Goal: Task Accomplishment & Management: Use online tool/utility

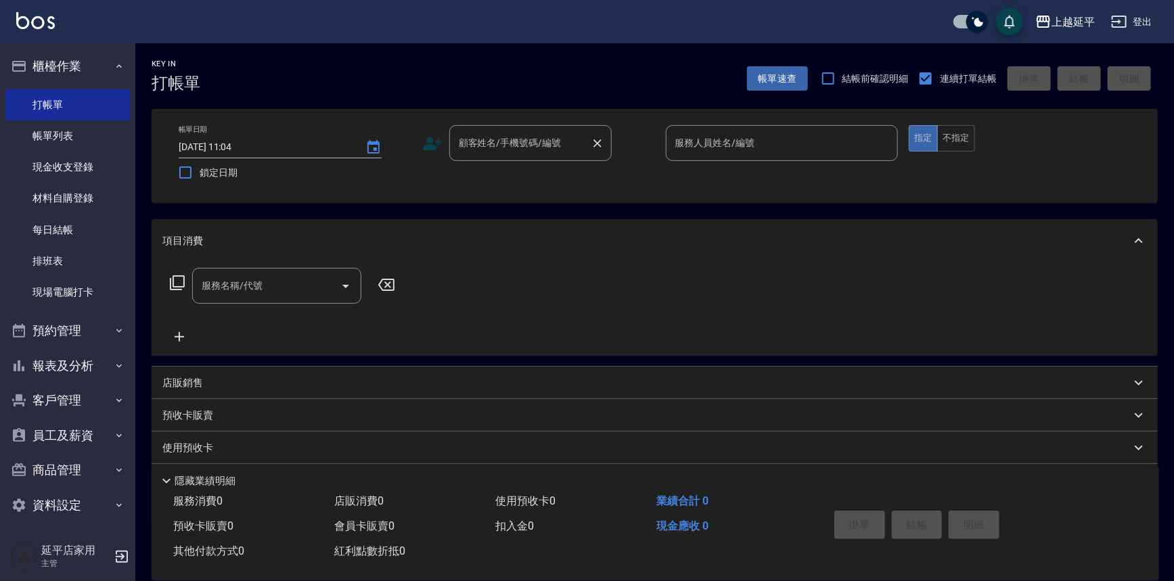
click at [507, 143] on input "顧客姓名/手機號碼/編號" at bounding box center [520, 143] width 130 height 24
click at [533, 192] on ul "新增 "01"" at bounding box center [530, 177] width 162 height 33
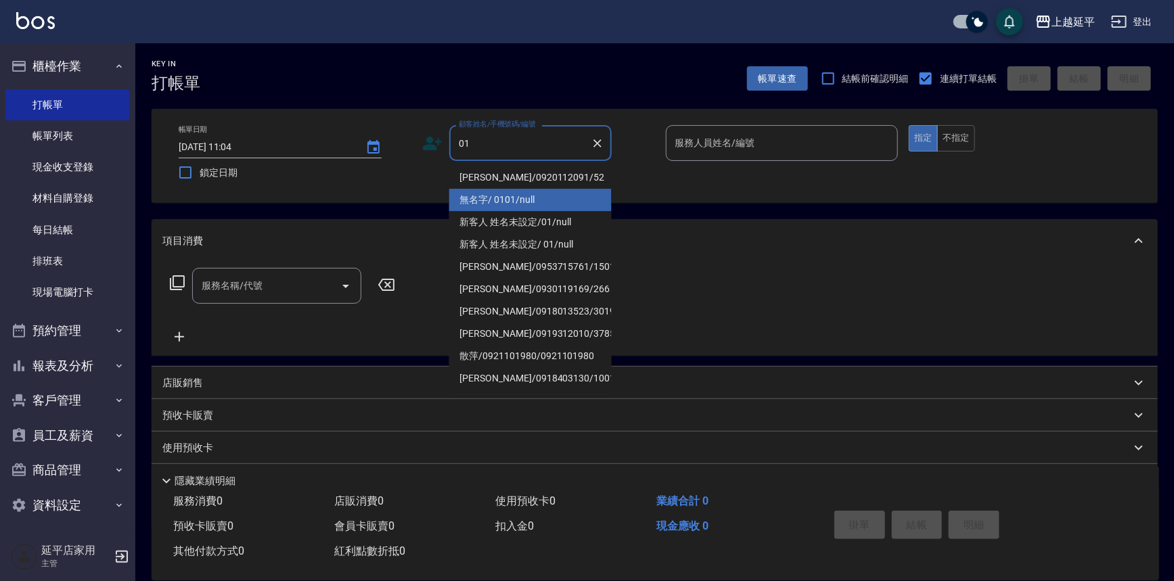
click at [547, 192] on li "無名字/ 0101/null" at bounding box center [530, 200] width 162 height 22
type input "無名字/ 0101/null"
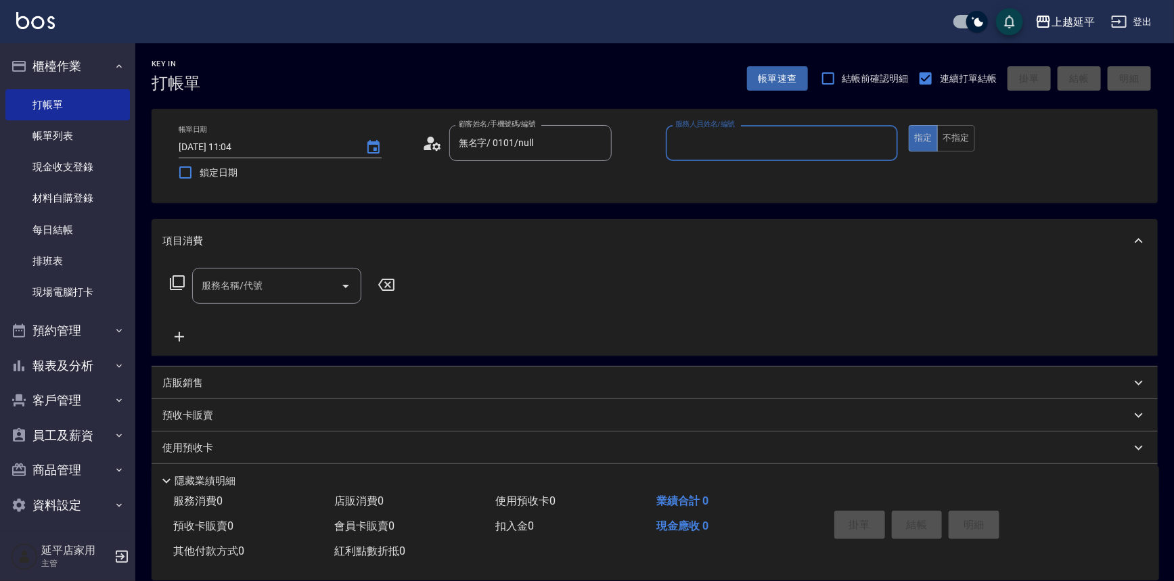
click at [723, 143] on input "服務人員姓名/編號" at bounding box center [782, 143] width 221 height 24
click at [727, 185] on div "[PERSON_NAME] -4" at bounding box center [782, 177] width 233 height 22
type input "[PERSON_NAME]-4"
click at [301, 278] on input "服務名稱/代號" at bounding box center [266, 286] width 137 height 24
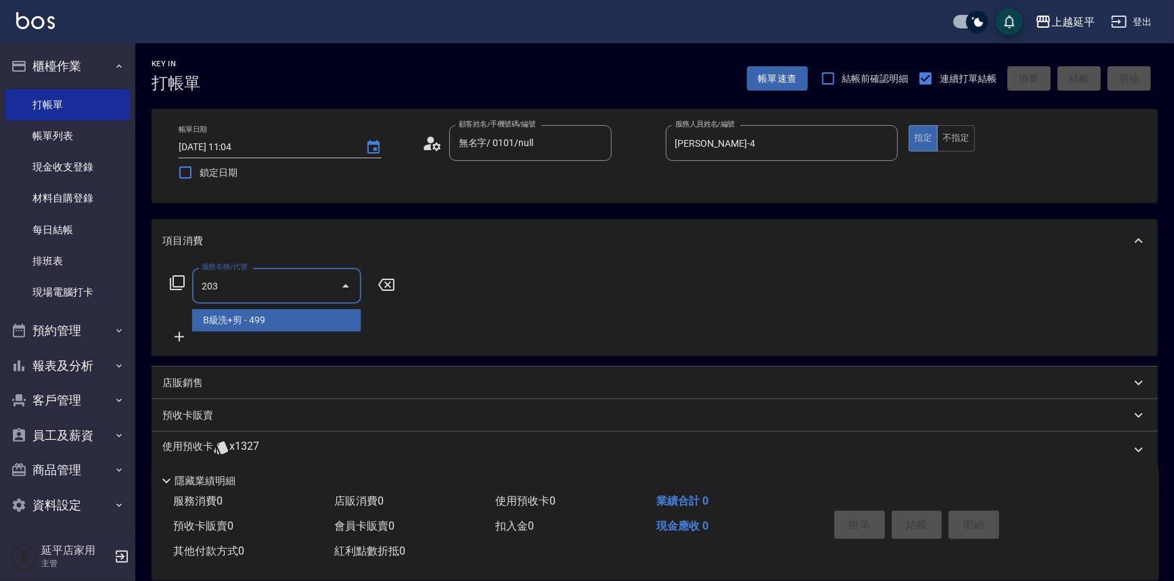
click at [305, 323] on span "B級洗+剪 - 499" at bounding box center [276, 320] width 169 height 22
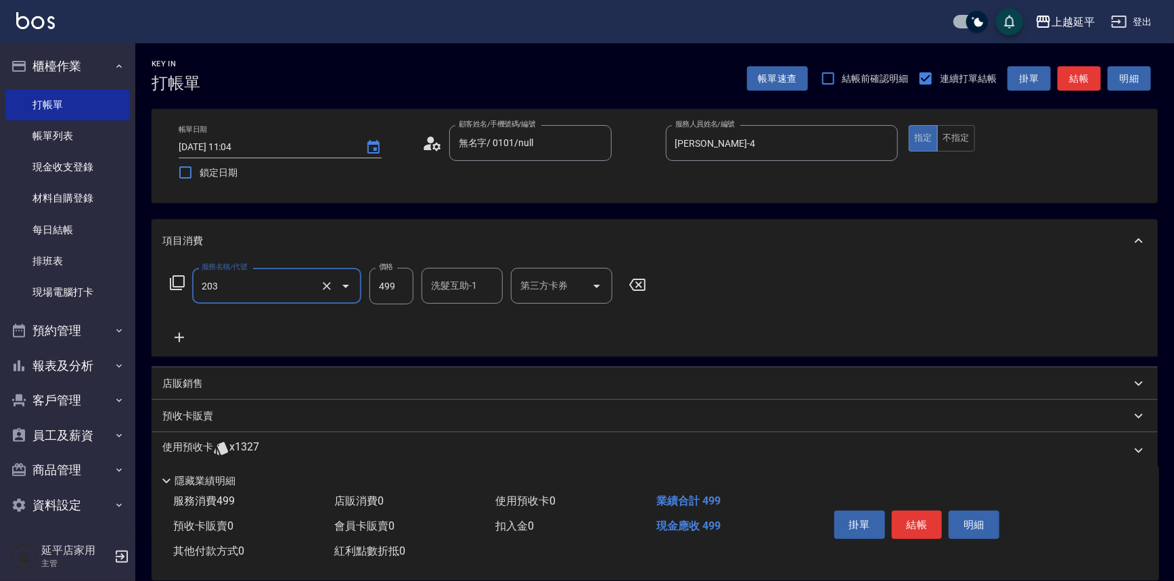
type input "B級洗+剪(203)"
click at [178, 331] on icon at bounding box center [179, 338] width 34 height 16
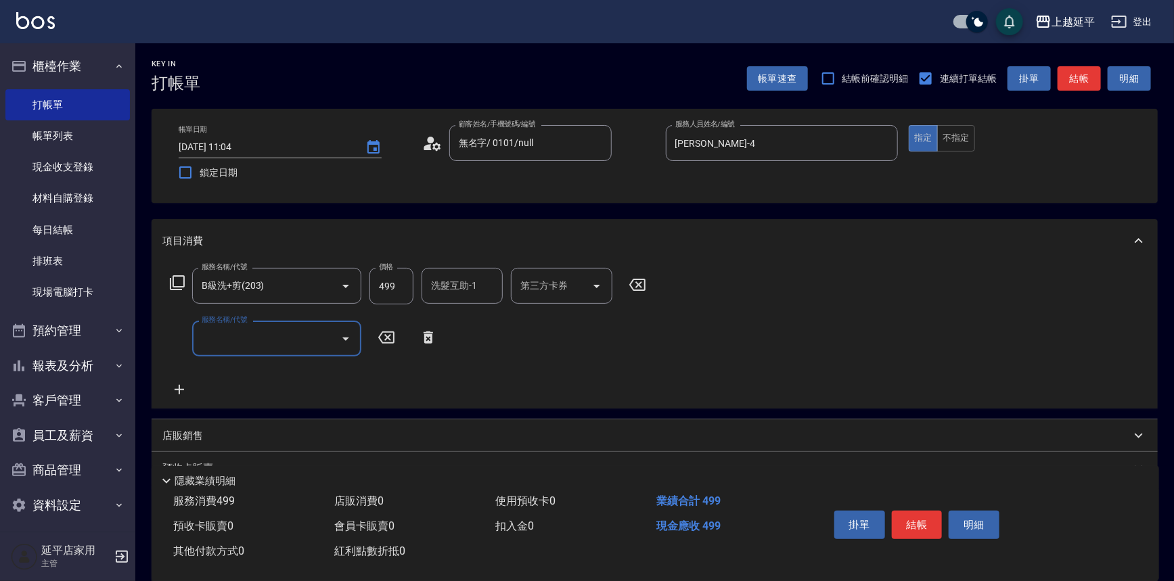
click at [246, 334] on input "服務名稱/代號" at bounding box center [266, 339] width 137 height 24
click at [265, 372] on span "B級洗+剪 - 499" at bounding box center [276, 373] width 169 height 22
type input "B級洗+剪(203)"
click at [177, 383] on icon at bounding box center [179, 390] width 34 height 16
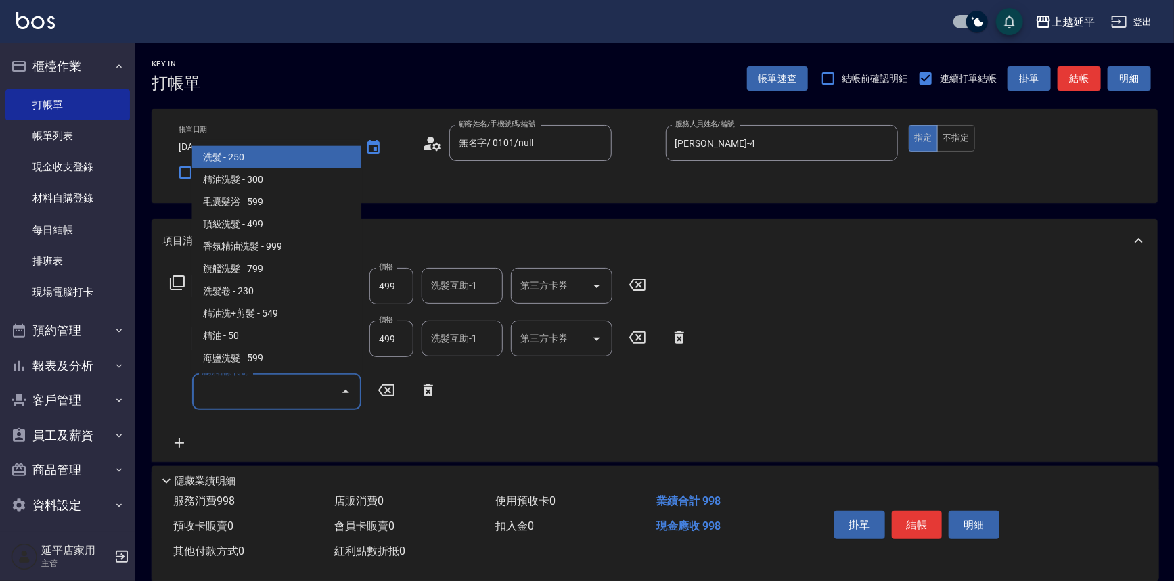
click at [229, 386] on input "服務名稱/代號" at bounding box center [266, 392] width 137 height 24
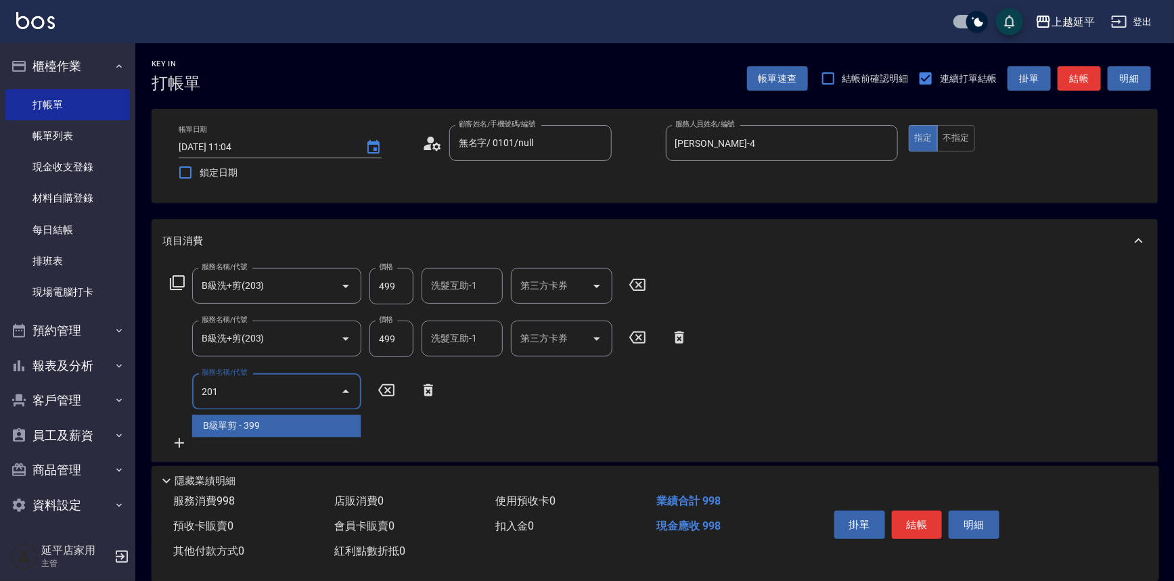
click at [256, 420] on span "B級單剪 - 399" at bounding box center [276, 426] width 169 height 22
type input "B級單剪(201)"
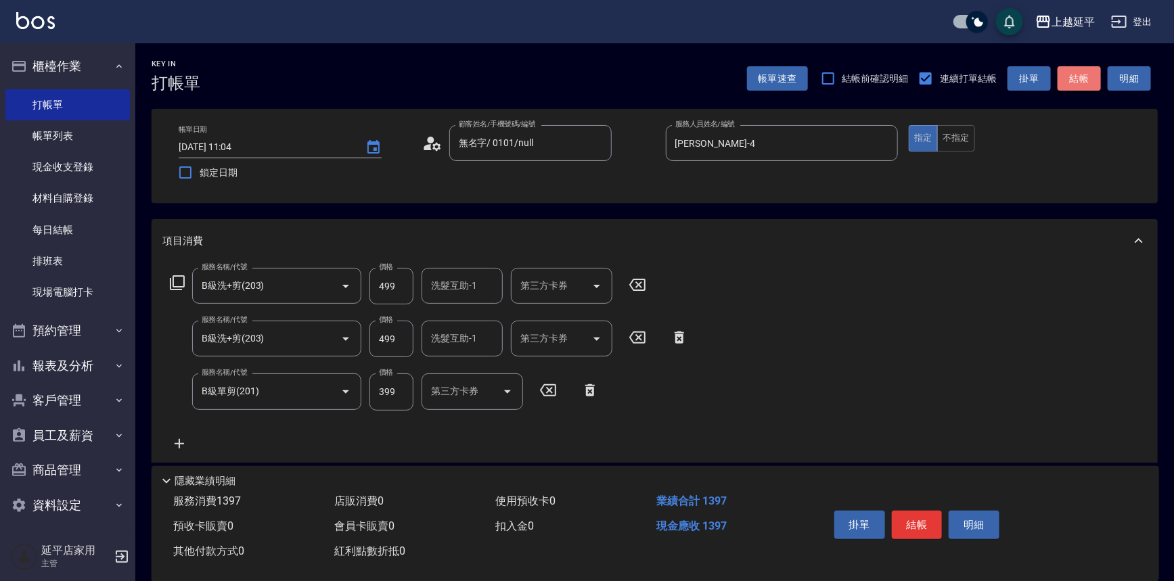
click at [1079, 76] on button "結帳" at bounding box center [1079, 78] width 43 height 25
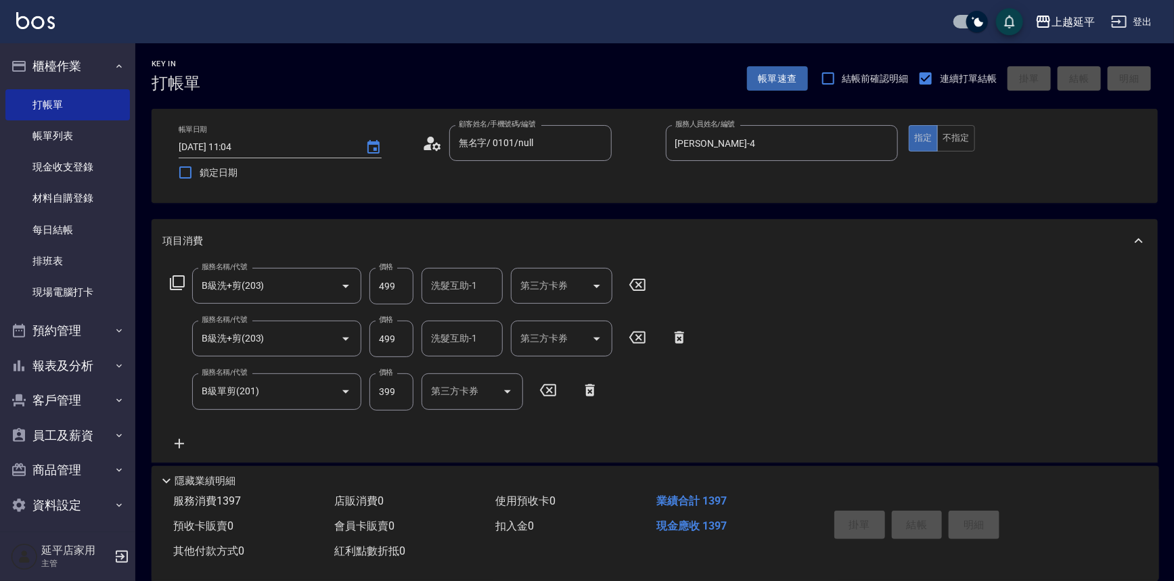
type input "[DATE] 16:52"
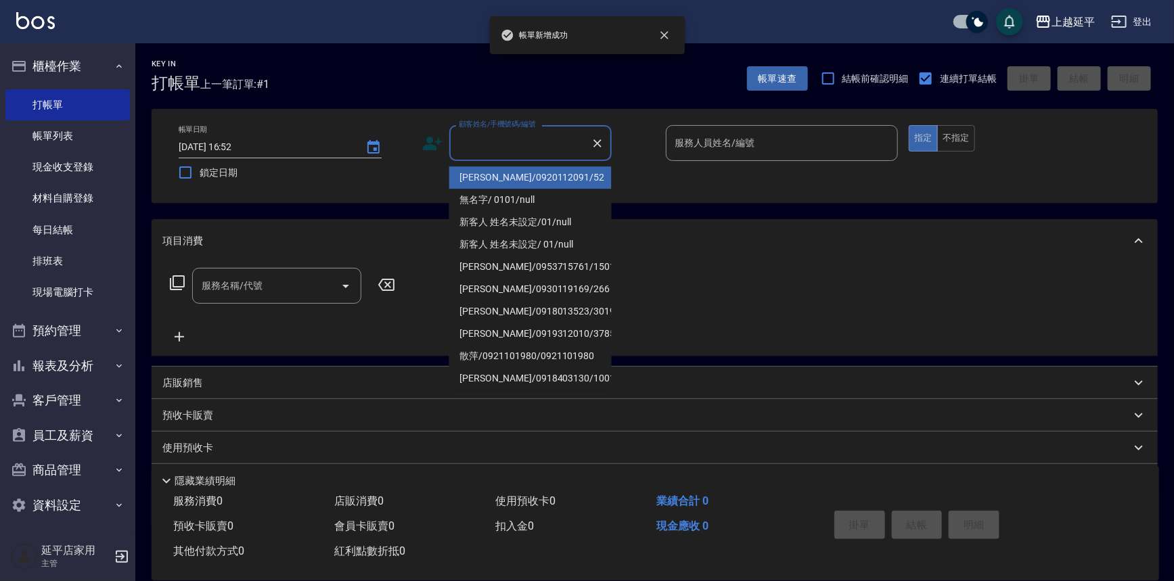
click at [579, 150] on input "顧客姓名/手機號碼/編號" at bounding box center [520, 143] width 130 height 24
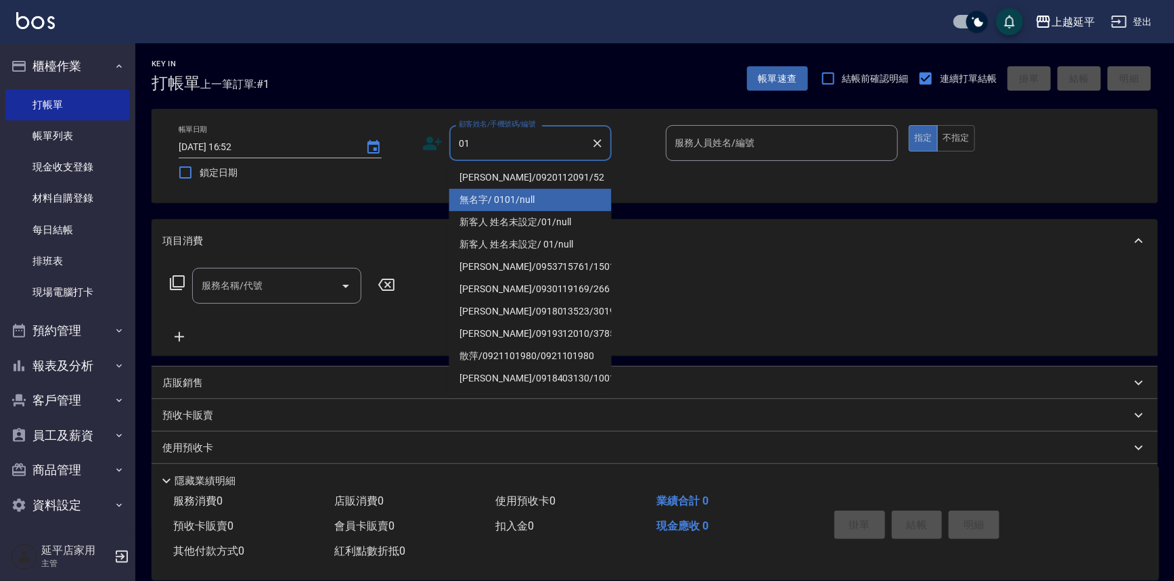
click at [553, 196] on li "無名字/ 0101/null" at bounding box center [530, 200] width 162 height 22
type input "無名字/ 0101/null"
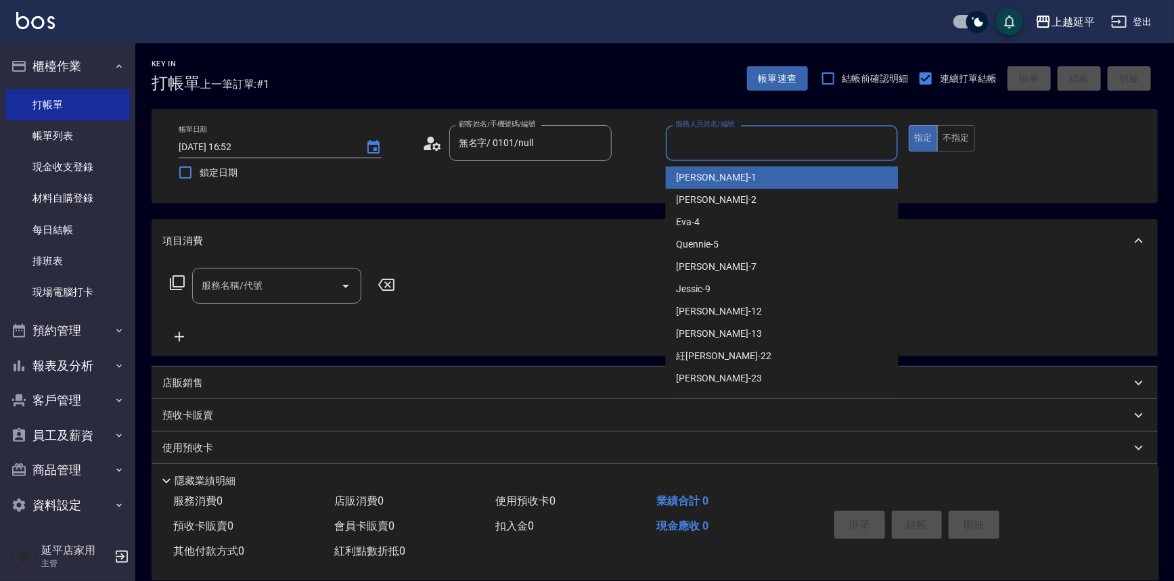
click at [703, 142] on input "服務人員姓名/編號" at bounding box center [782, 143] width 221 height 24
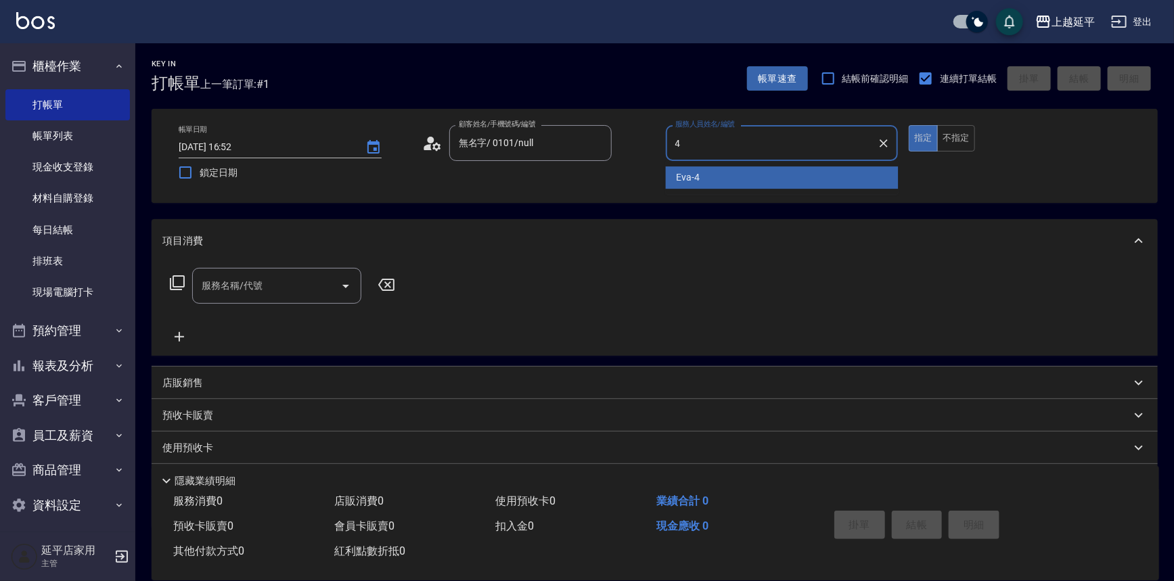
click at [710, 177] on div "[PERSON_NAME] -4" at bounding box center [782, 177] width 233 height 22
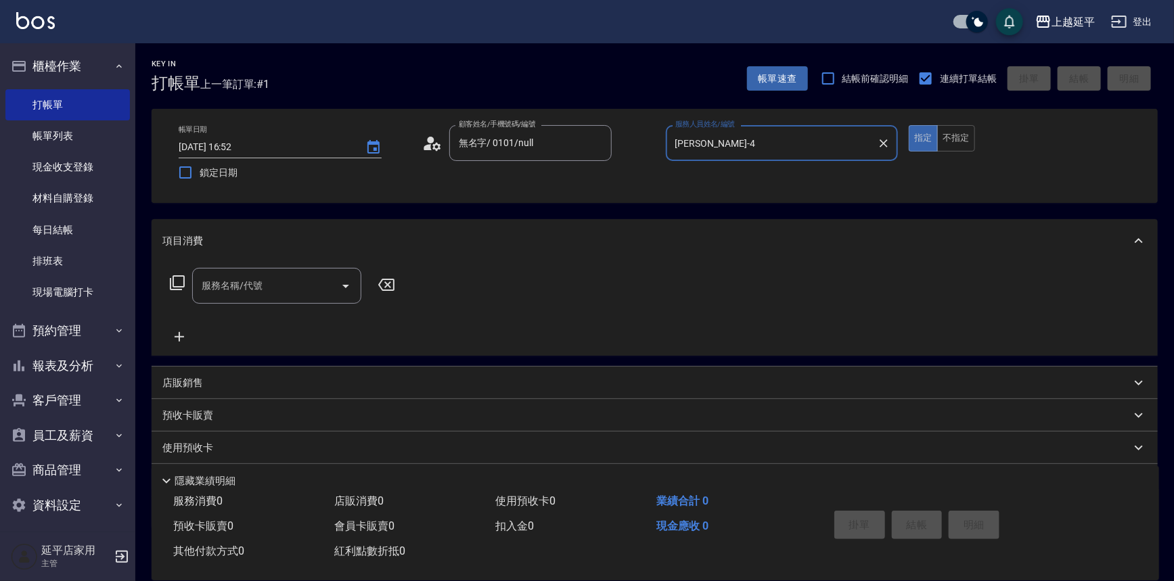
type input "[PERSON_NAME]-4"
click at [279, 274] on input "服務名稱/代號" at bounding box center [266, 286] width 137 height 24
click at [275, 319] on span "B級洗+剪 - 499" at bounding box center [276, 320] width 169 height 22
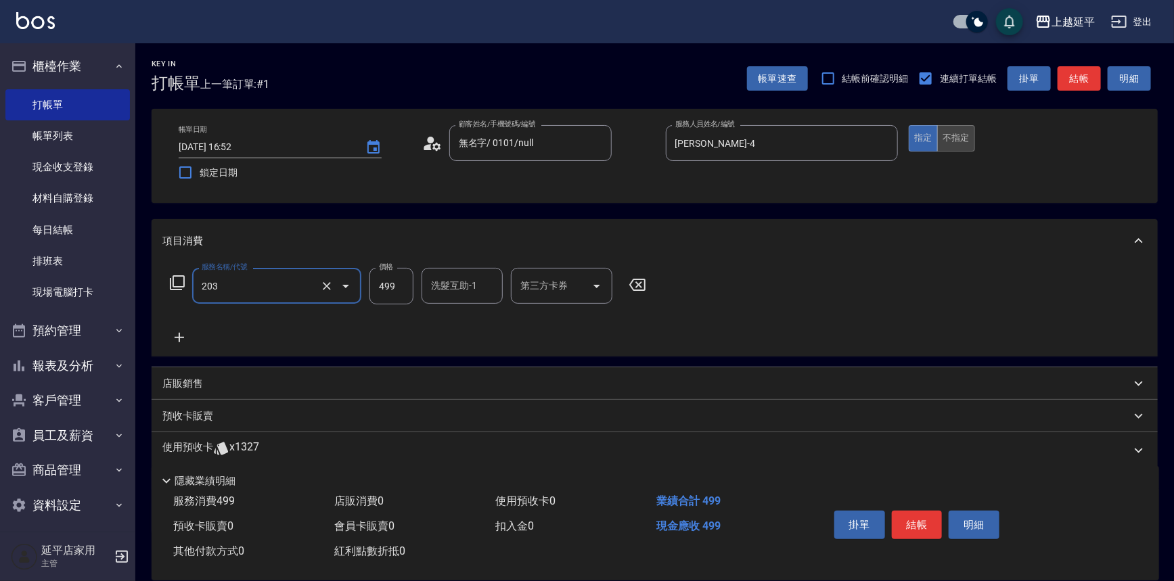
type input "B級洗+剪(203)"
click at [962, 135] on button "不指定" at bounding box center [956, 138] width 38 height 26
click at [1093, 74] on button "結帳" at bounding box center [1079, 78] width 43 height 25
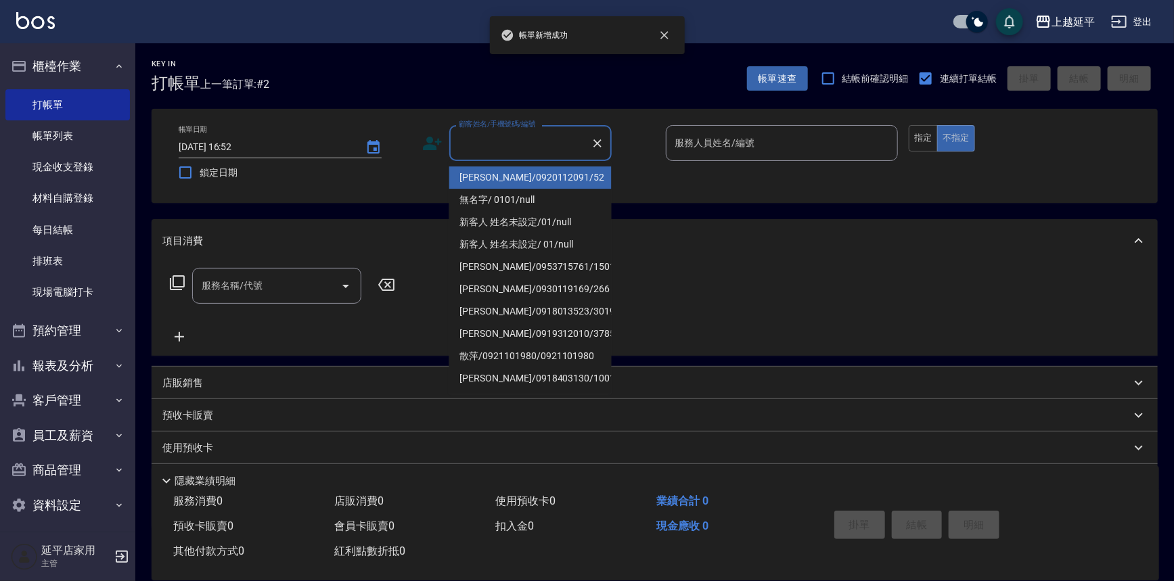
click at [570, 141] on input "顧客姓名/手機號碼/編號" at bounding box center [520, 143] width 130 height 24
click at [567, 192] on li "無名字/ 0101/null" at bounding box center [530, 200] width 162 height 22
type input "無名字/ 0101/null"
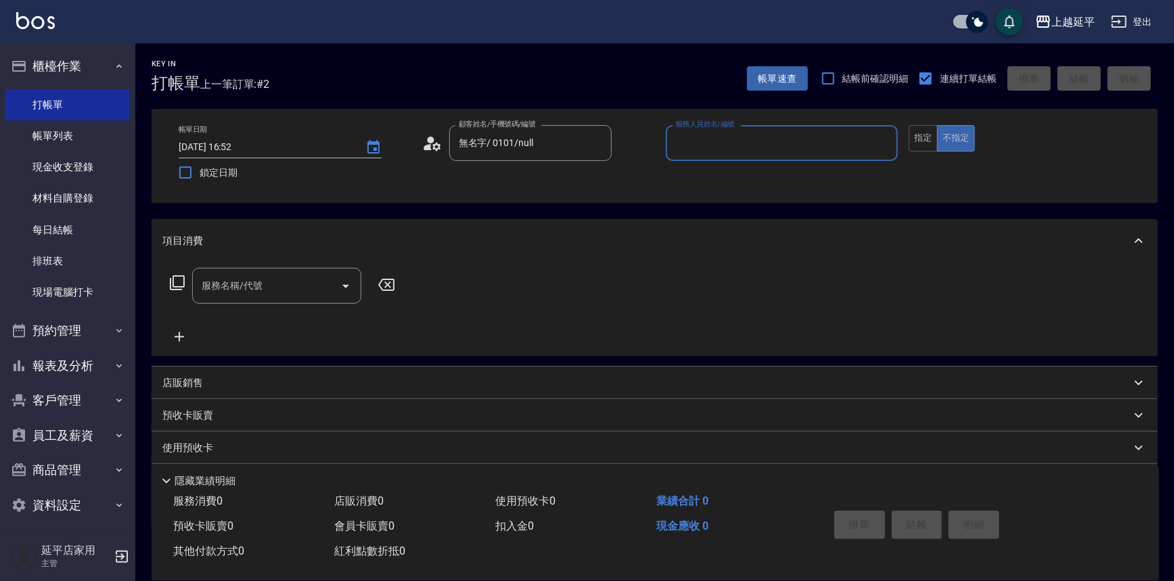
drag, startPoint x: 665, startPoint y: 148, endPoint x: 696, endPoint y: 143, distance: 31.5
click at [666, 148] on div "服務人員姓名/編號" at bounding box center [782, 143] width 233 height 36
click at [696, 172] on span "[PERSON_NAME] -4" at bounding box center [689, 178] width 24 height 14
type input "[PERSON_NAME]-4"
click at [290, 280] on input "服務名稱/代號" at bounding box center [266, 286] width 137 height 24
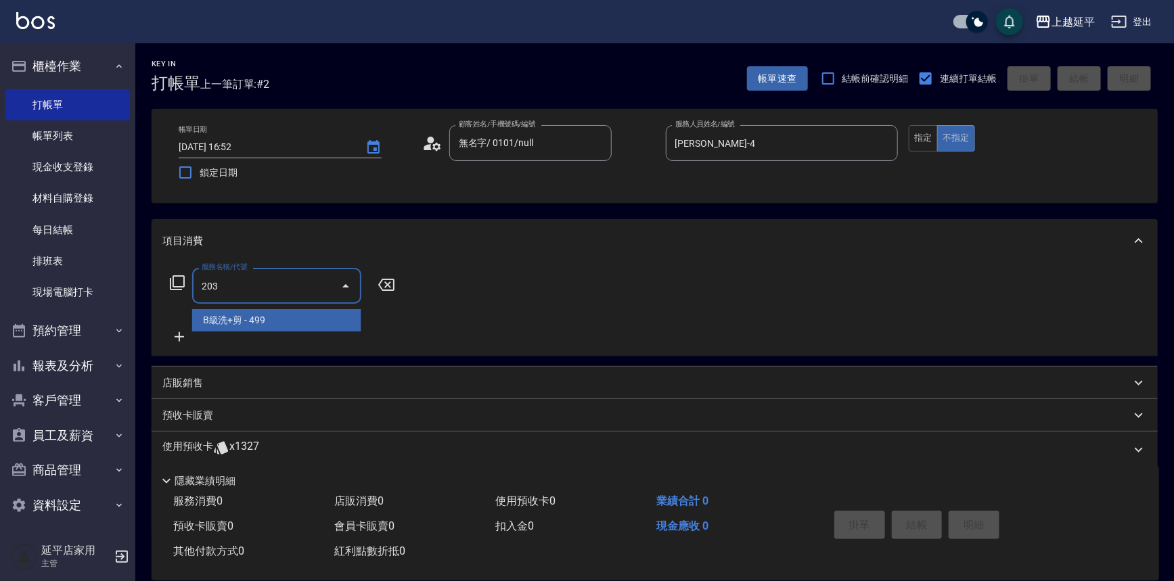
click at [277, 317] on span "B級洗+剪 - 499" at bounding box center [276, 320] width 169 height 22
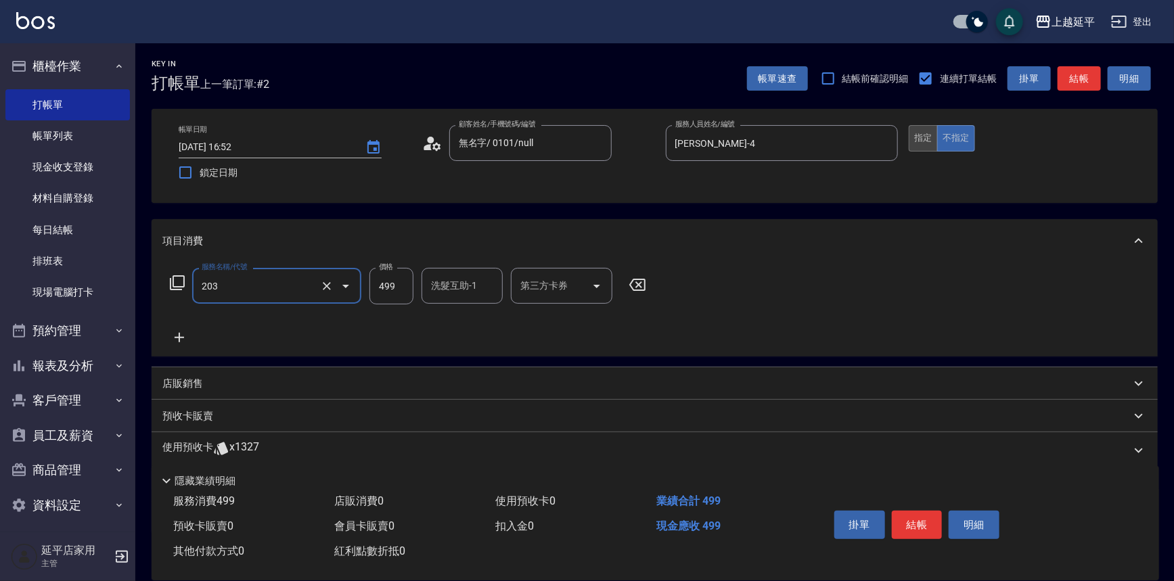
type input "B級洗+剪(203)"
click at [931, 147] on button "指定" at bounding box center [923, 138] width 29 height 26
click at [1071, 85] on button "結帳" at bounding box center [1079, 78] width 43 height 25
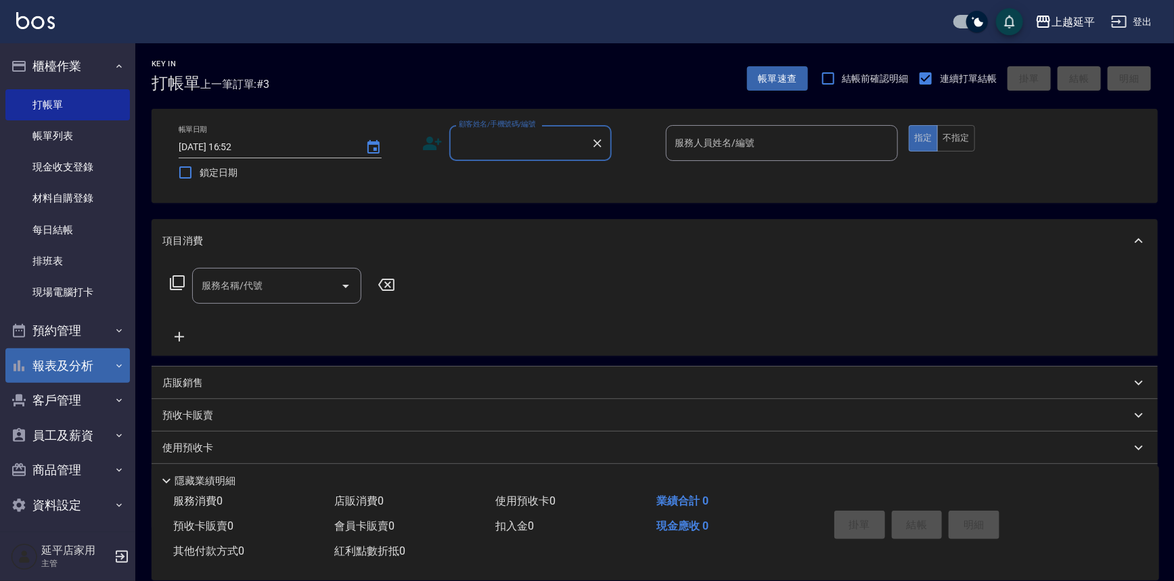
click at [74, 363] on button "報表及分析" at bounding box center [67, 366] width 125 height 35
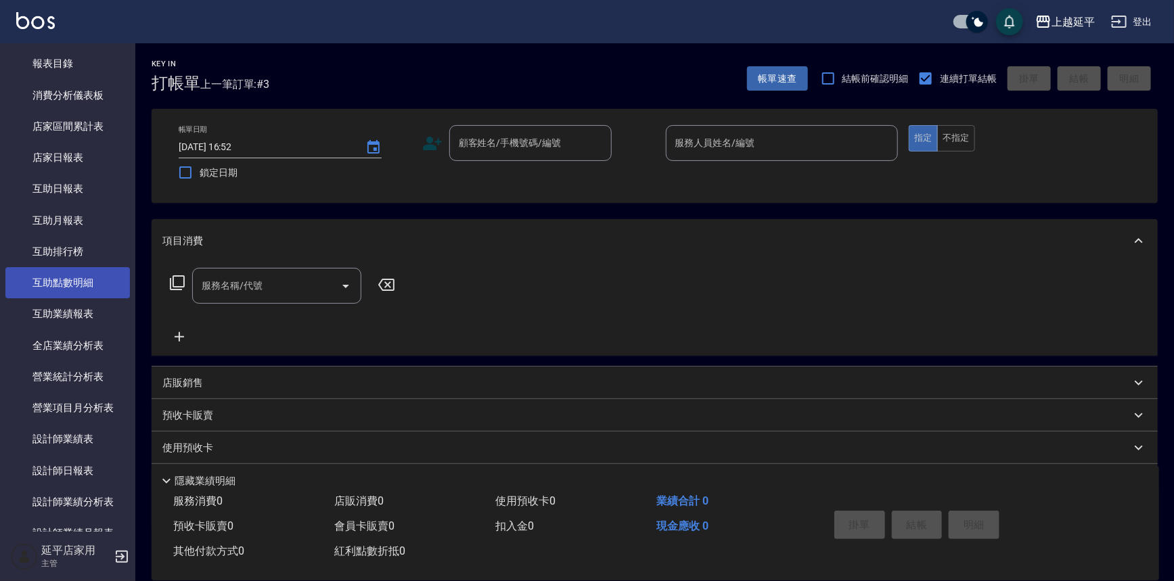
scroll to position [430, 0]
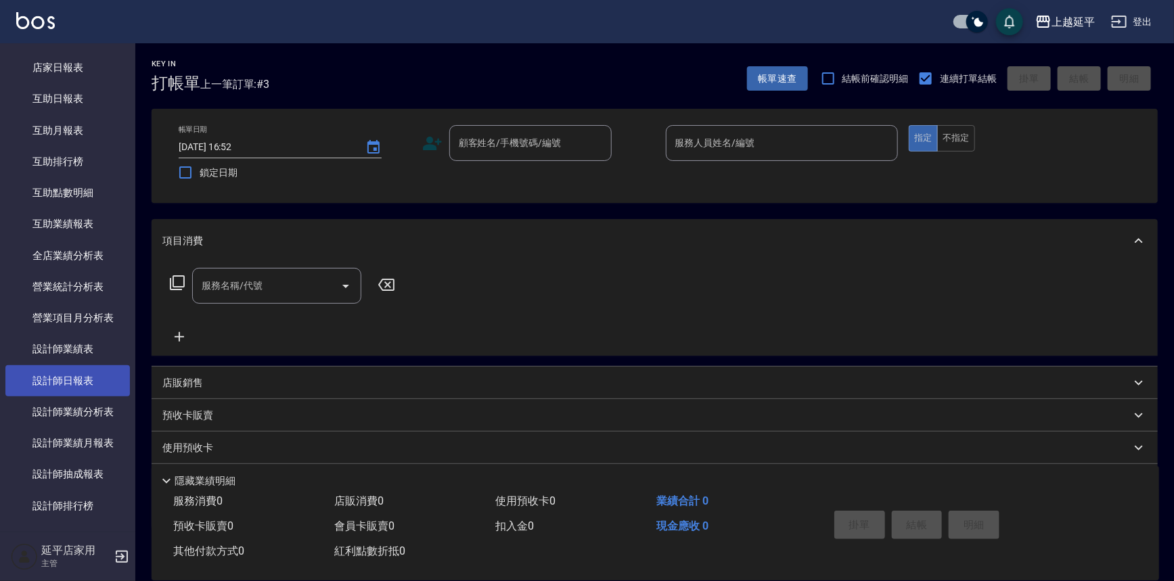
click at [86, 382] on link "設計師日報表" at bounding box center [67, 380] width 125 height 31
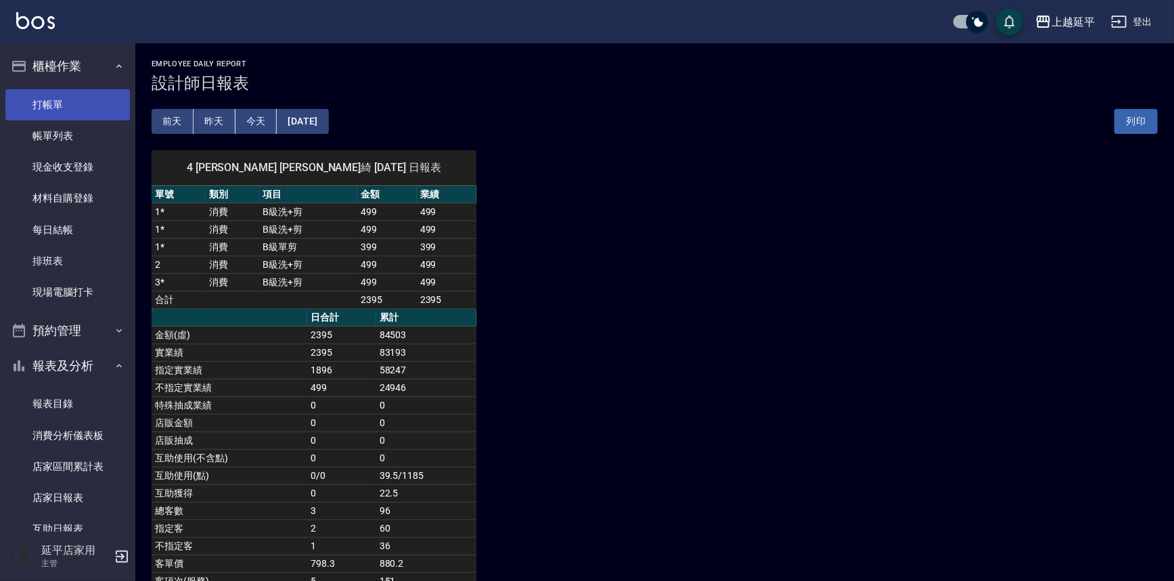
click at [39, 101] on link "打帳單" at bounding box center [67, 104] width 125 height 31
